Goal: Check status: Check status

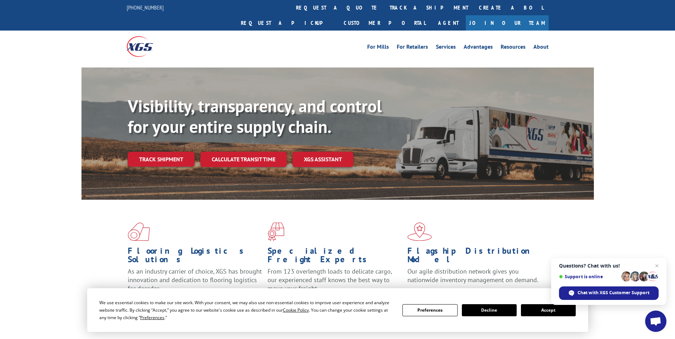
click at [562, 311] on button "Accept" at bounding box center [548, 310] width 55 height 12
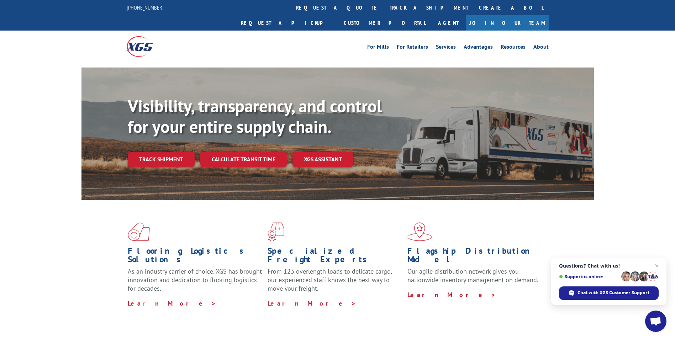
click at [169, 133] on div "Visibility, transparency, and control for your entire supply chain. Track shipm…" at bounding box center [361, 145] width 466 height 99
click at [170, 152] on link "Track shipment" at bounding box center [161, 159] width 67 height 15
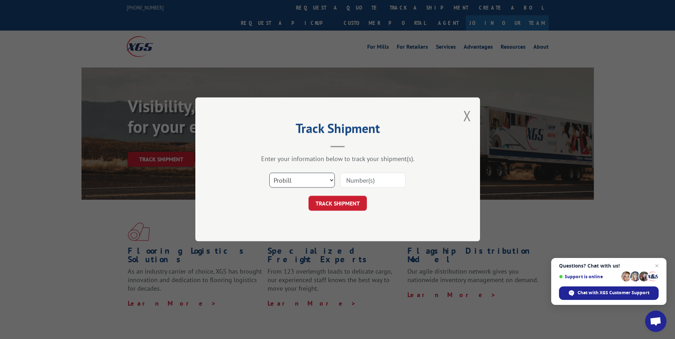
click at [333, 181] on select "Select category... Probill BOL PO" at bounding box center [301, 180] width 65 height 15
select select "bol"
click at [269, 173] on select "Select category... Probill BOL PO" at bounding box center [301, 180] width 65 height 15
click at [355, 180] on input at bounding box center [372, 180] width 65 height 15
click at [353, 185] on input at bounding box center [372, 180] width 65 height 15
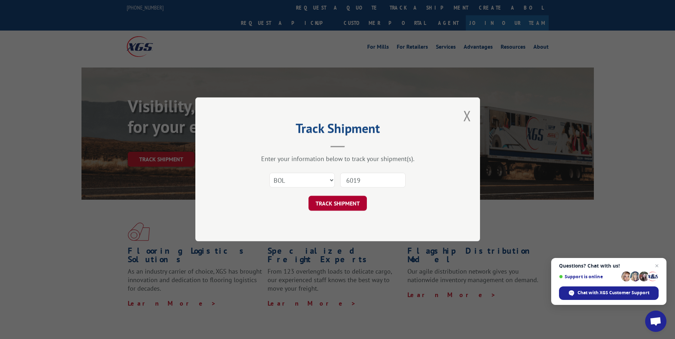
type input "6019187"
click at [344, 206] on button "TRACK SHIPMENT" at bounding box center [337, 203] width 58 height 15
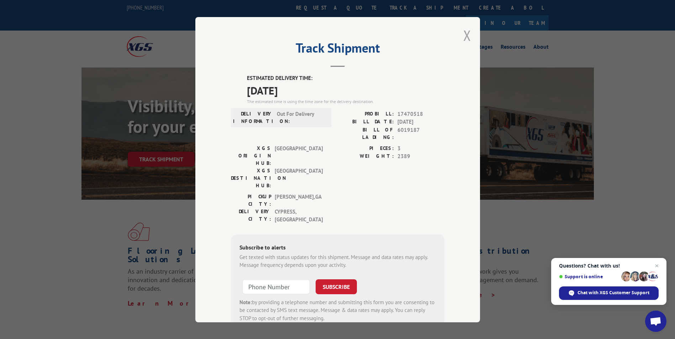
click at [465, 36] on button "Close modal" at bounding box center [467, 35] width 8 height 19
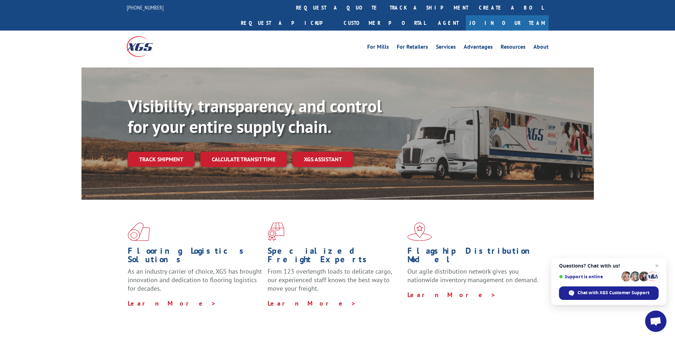
drag, startPoint x: 157, startPoint y: 143, endPoint x: 180, endPoint y: 146, distance: 23.0
click at [157, 152] on link "Track shipment" at bounding box center [161, 159] width 67 height 15
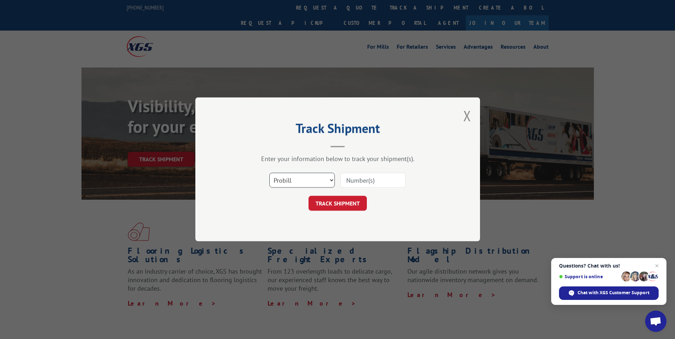
drag, startPoint x: 326, startPoint y: 181, endPoint x: 318, endPoint y: 186, distance: 10.0
click at [326, 181] on select "Select category... Probill BOL PO" at bounding box center [301, 180] width 65 height 15
select select "bol"
click at [269, 173] on select "Select category... Probill BOL PO" at bounding box center [301, 180] width 65 height 15
click at [363, 183] on input at bounding box center [372, 180] width 65 height 15
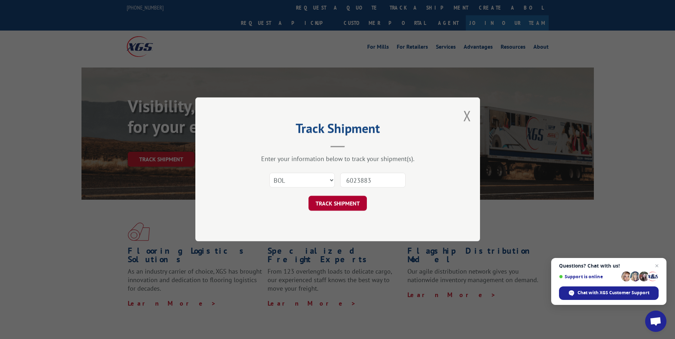
type input "6023883"
click at [341, 198] on button "TRACK SHIPMENT" at bounding box center [337, 203] width 58 height 15
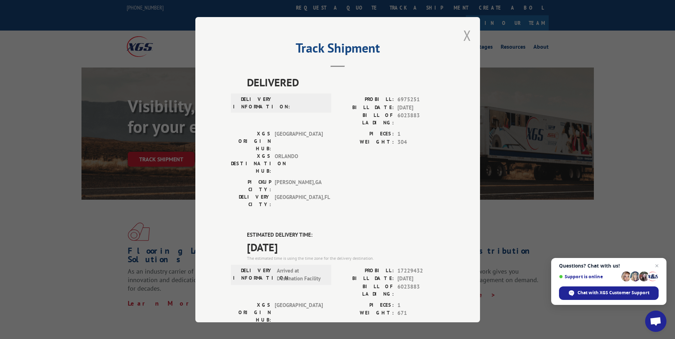
click at [464, 36] on button "Close modal" at bounding box center [467, 35] width 8 height 19
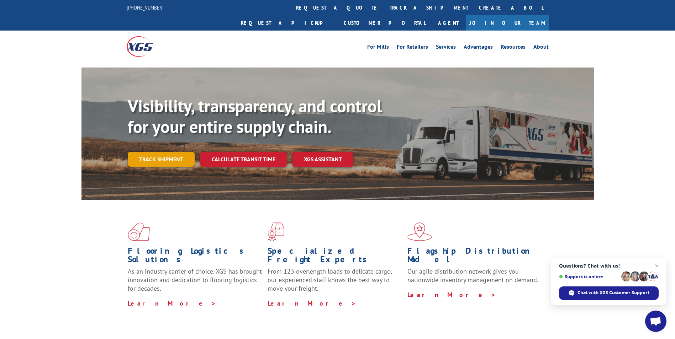
click at [173, 152] on link "Track shipment" at bounding box center [161, 159] width 67 height 15
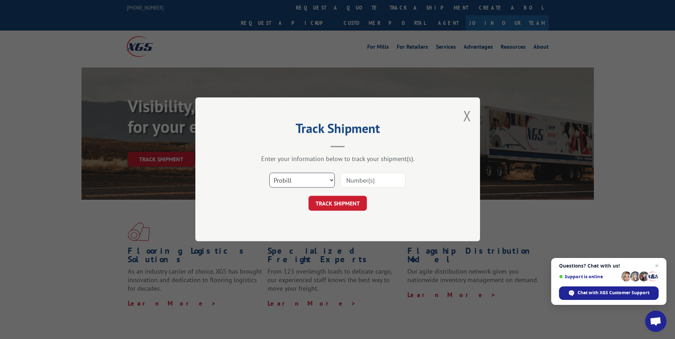
drag, startPoint x: 323, startPoint y: 180, endPoint x: 317, endPoint y: 185, distance: 7.8
click at [323, 180] on select "Select category... Probill BOL PO" at bounding box center [301, 180] width 65 height 15
select select "bol"
click at [269, 173] on select "Select category... Probill BOL PO" at bounding box center [301, 180] width 65 height 15
click at [355, 182] on input at bounding box center [372, 180] width 65 height 15
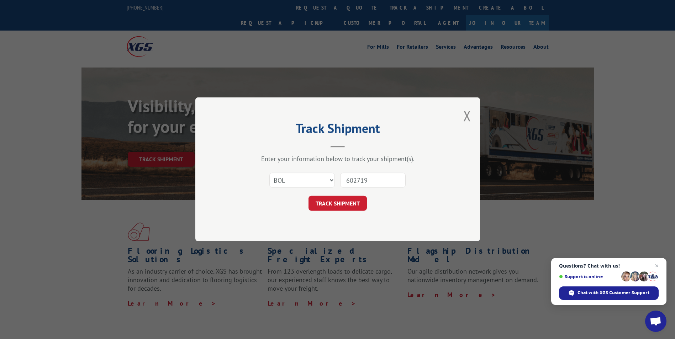
type input "6027198"
click button "TRACK SHIPMENT" at bounding box center [337, 203] width 58 height 15
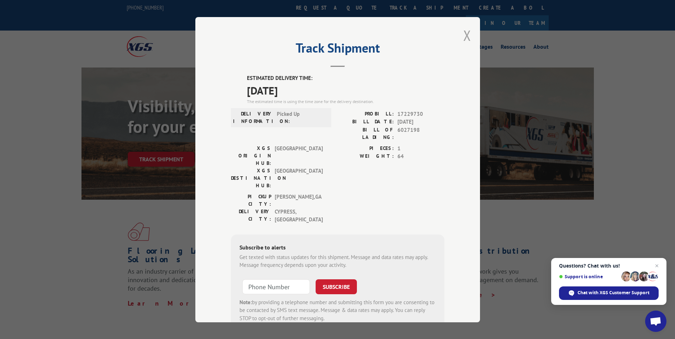
click at [463, 35] on button "Close modal" at bounding box center [467, 35] width 8 height 19
